Goal: Check status: Check status

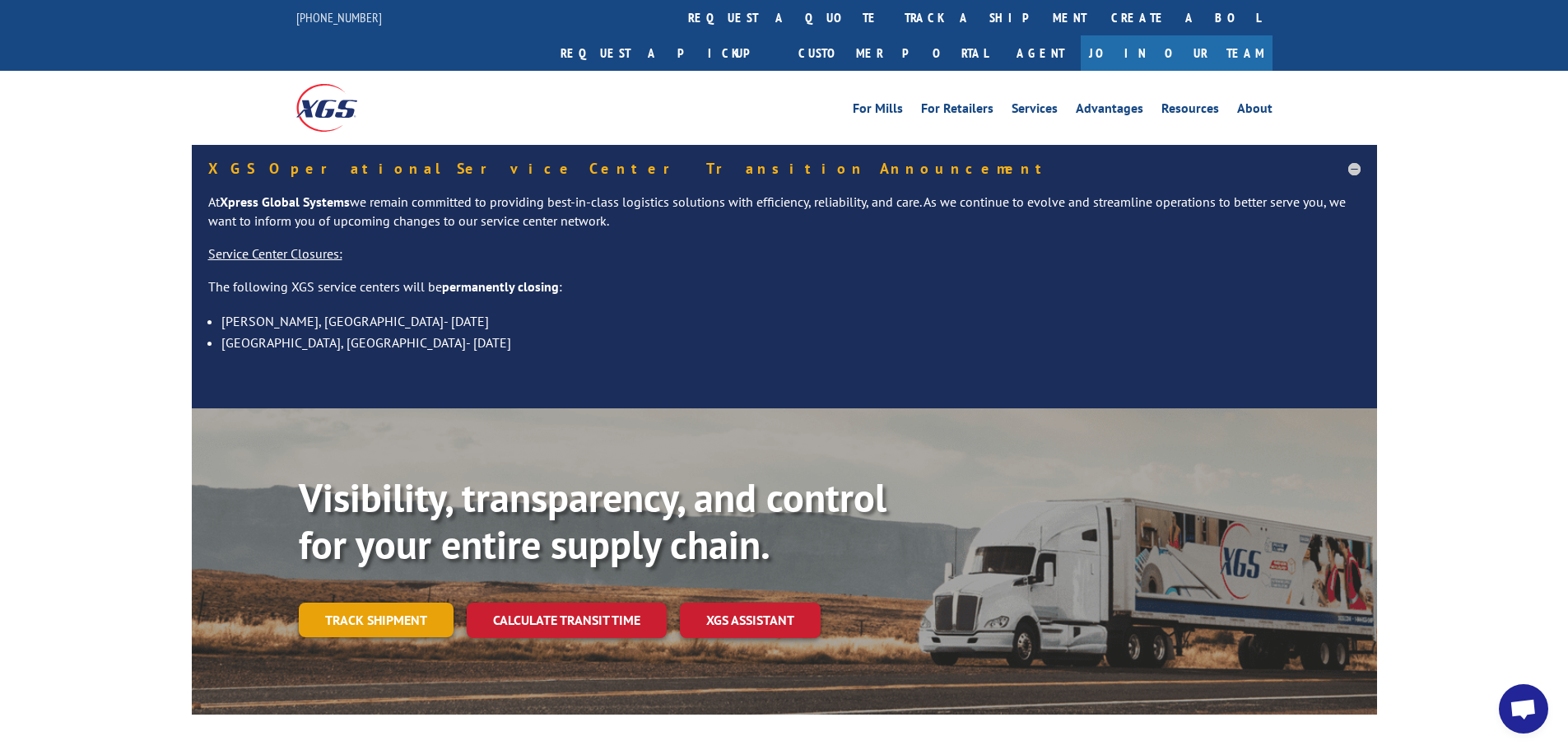
click at [406, 603] on link "Track shipment" at bounding box center [375, 619] width 155 height 34
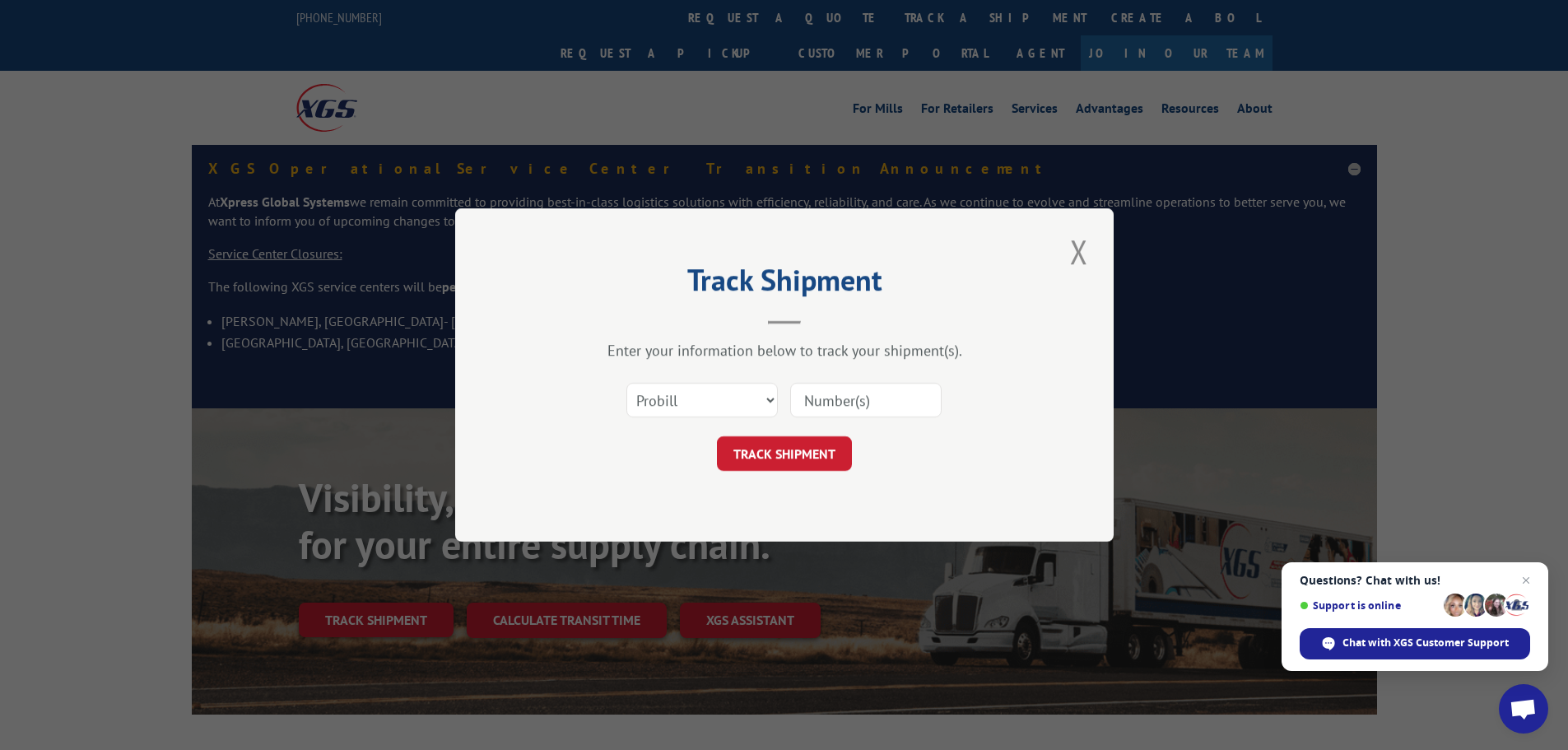
click at [887, 404] on input at bounding box center [866, 400] width 151 height 34
paste input "17500017"
type input "17500017"
click at [793, 458] on button "TRACK SHIPMENT" at bounding box center [784, 453] width 135 height 34
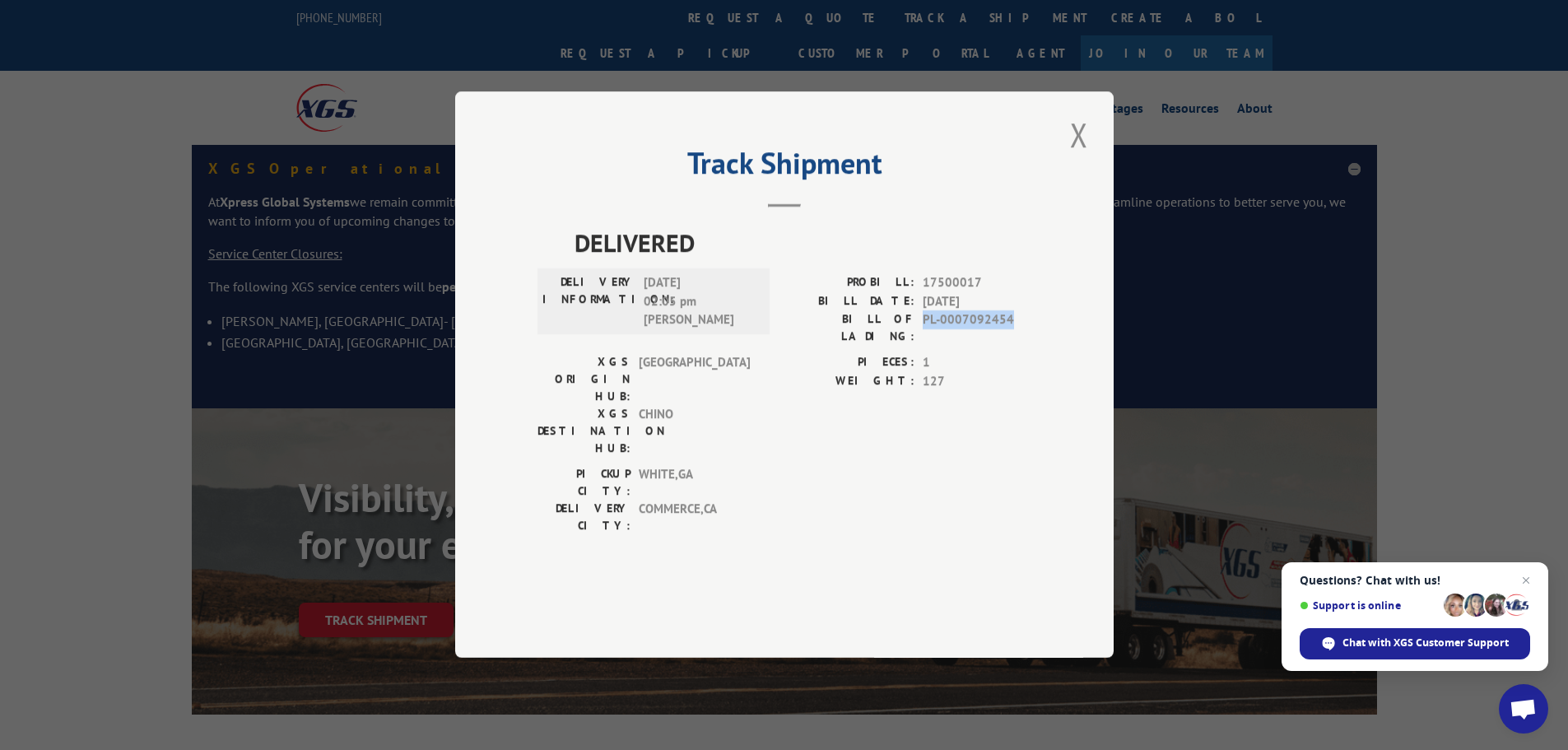
drag, startPoint x: 1011, startPoint y: 370, endPoint x: 921, endPoint y: 375, distance: 90.1
click at [921, 346] on div "BILL OF LADING: PL-0007092454" at bounding box center [908, 328] width 247 height 34
copy span "PL-0007092454"
